Goal: Task Accomplishment & Management: Manage account settings

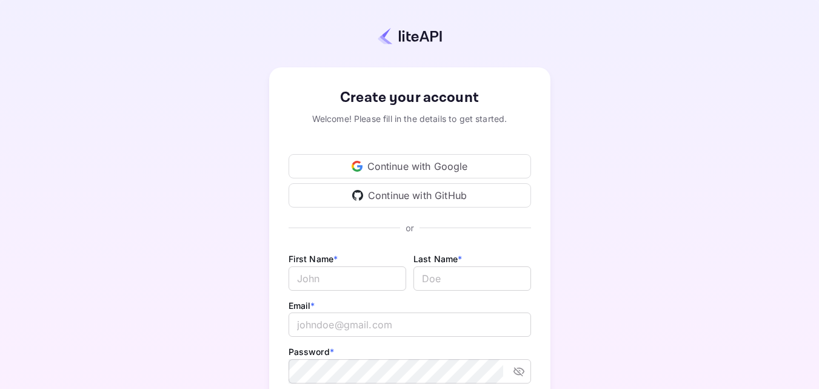
click at [404, 168] on div "Continue with Google" at bounding box center [410, 166] width 243 height 24
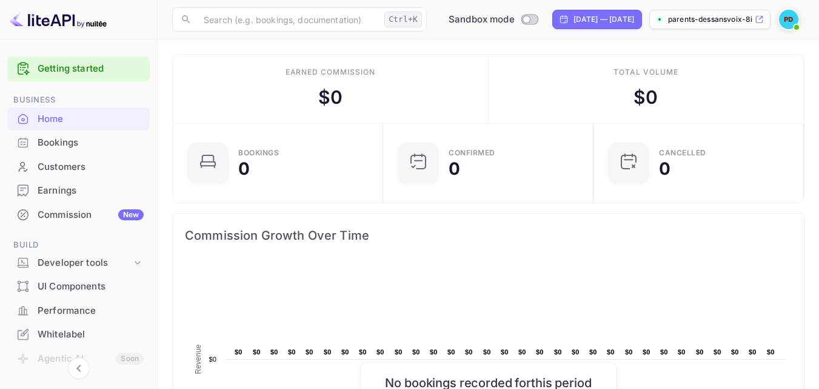
scroll to position [188, 194]
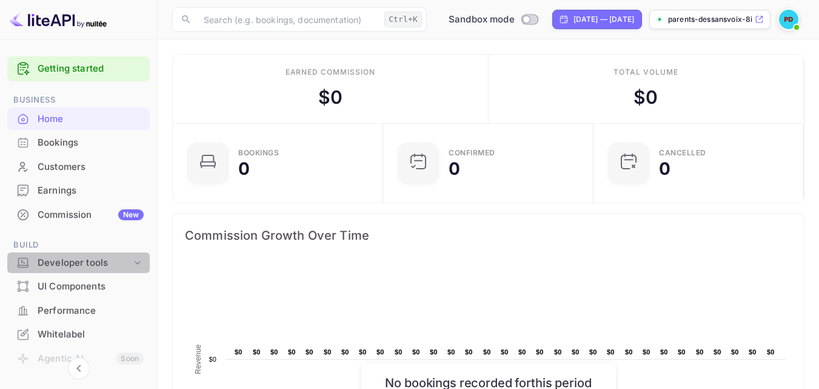
click at [109, 261] on div "Developer tools" at bounding box center [85, 263] width 94 height 14
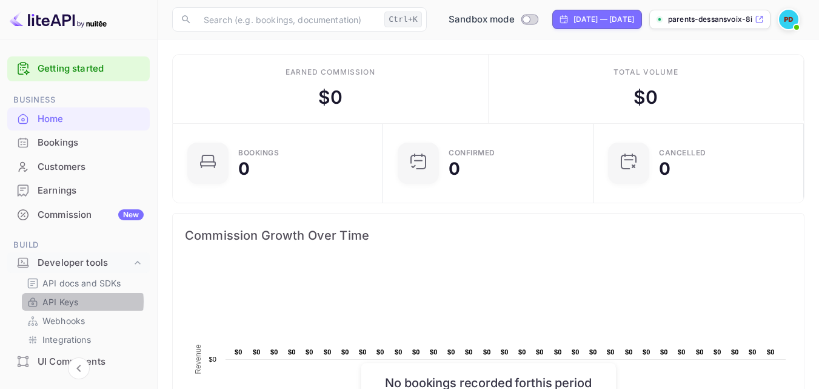
click at [72, 301] on p "API Keys" at bounding box center [60, 301] width 36 height 13
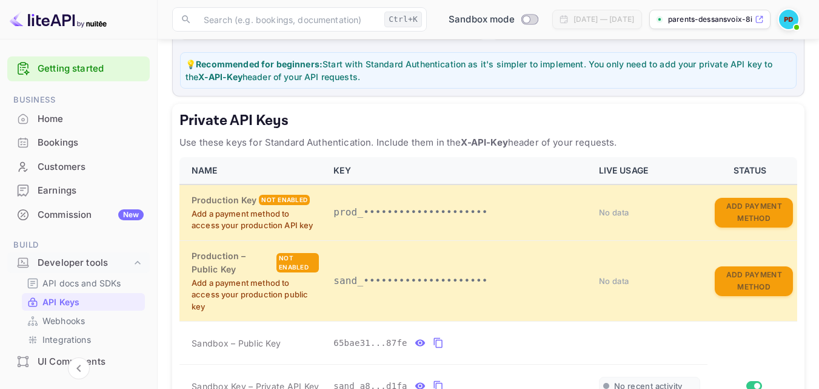
scroll to position [169, 0]
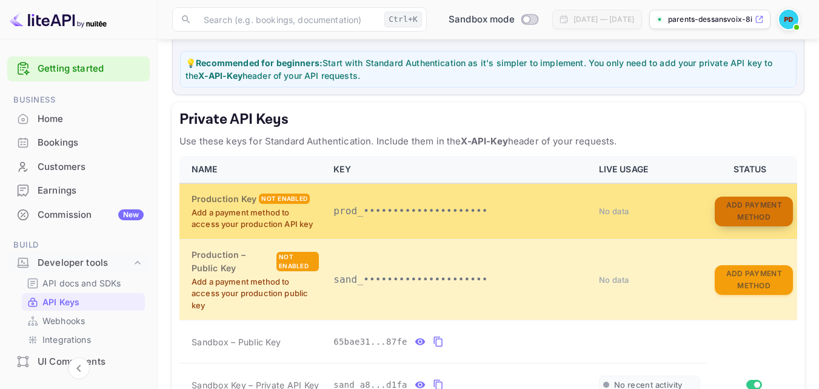
click at [757, 216] on button "Add Payment Method" at bounding box center [754, 211] width 78 height 30
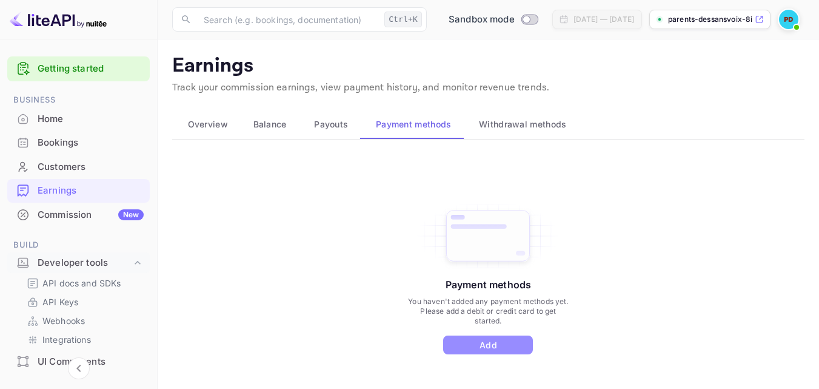
click at [495, 346] on button "Add" at bounding box center [488, 344] width 90 height 19
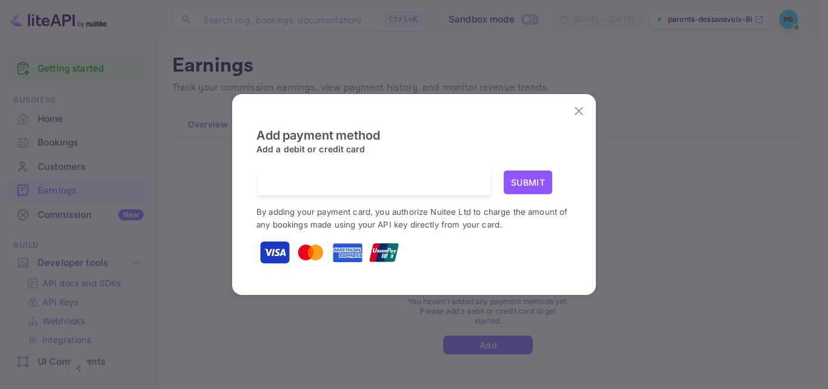
scroll to position [2, 0]
click at [281, 253] on img at bounding box center [275, 253] width 30 height 30
click at [576, 114] on icon "close" at bounding box center [579, 111] width 8 height 8
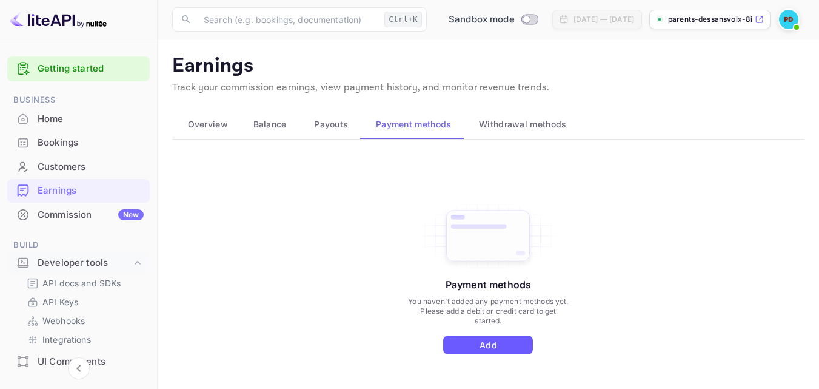
click at [487, 349] on button "Add" at bounding box center [488, 344] width 90 height 19
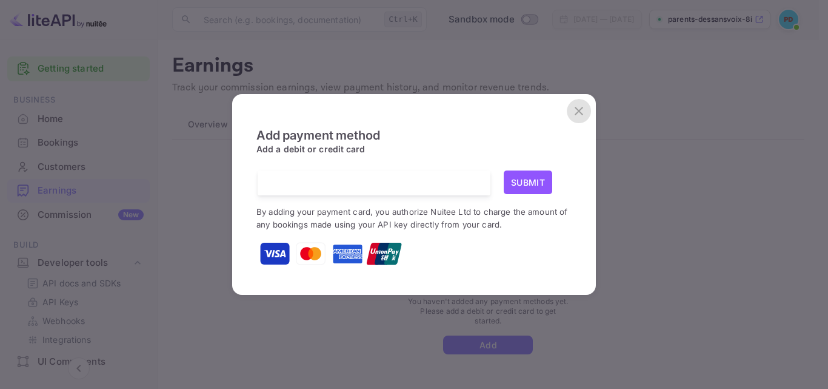
click at [576, 110] on icon "close" at bounding box center [579, 111] width 15 height 15
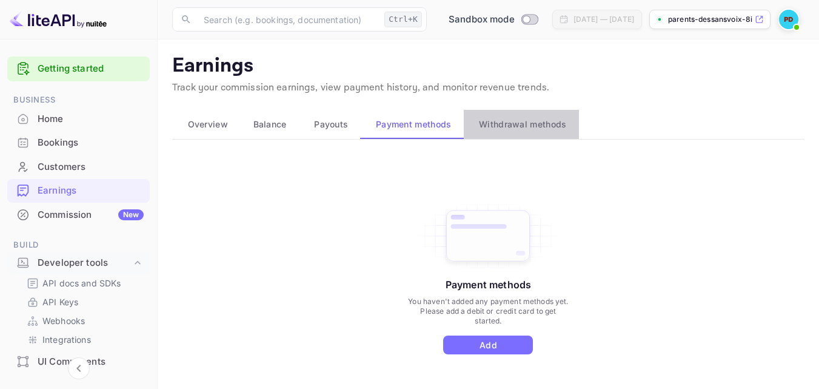
click at [534, 130] on span "Withdrawal methods" at bounding box center [522, 124] width 87 height 15
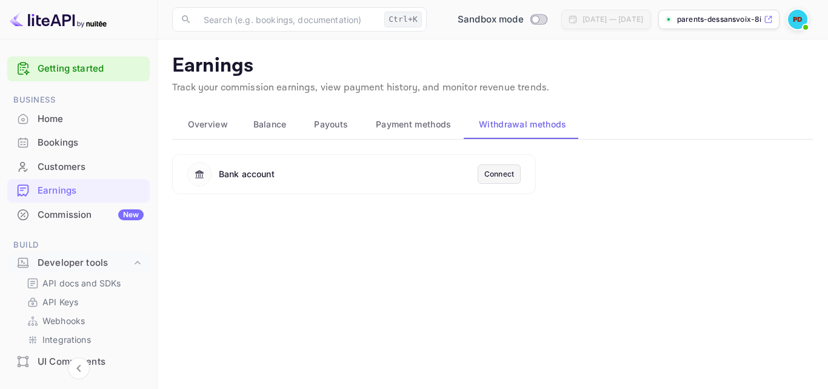
click at [432, 125] on span "Payment methods" at bounding box center [414, 124] width 76 height 15
